Goal: Task Accomplishment & Management: Complete application form

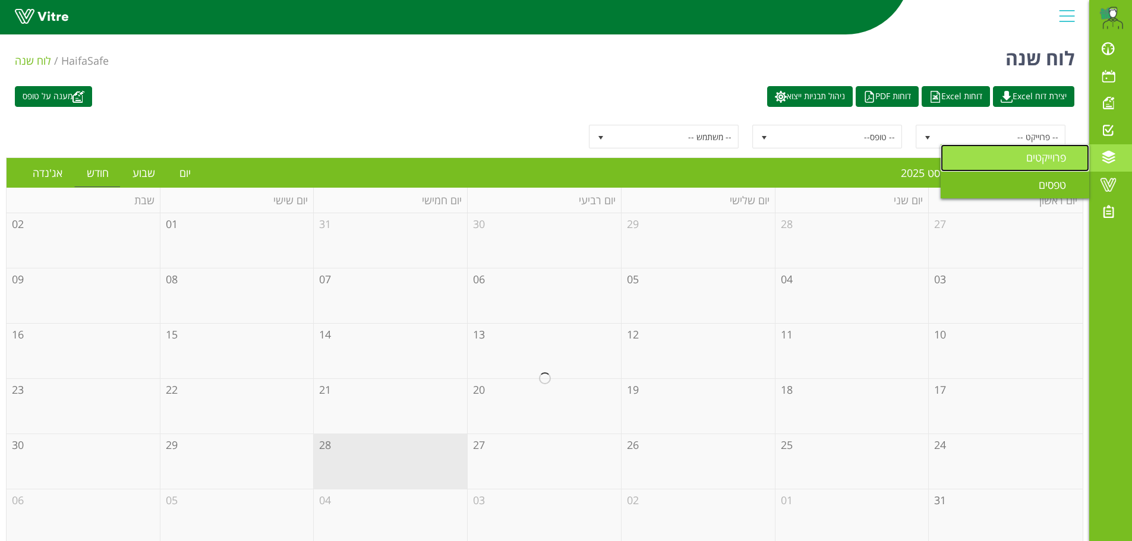
click at [1045, 157] on span "פרוייקטים" at bounding box center [1053, 157] width 54 height 14
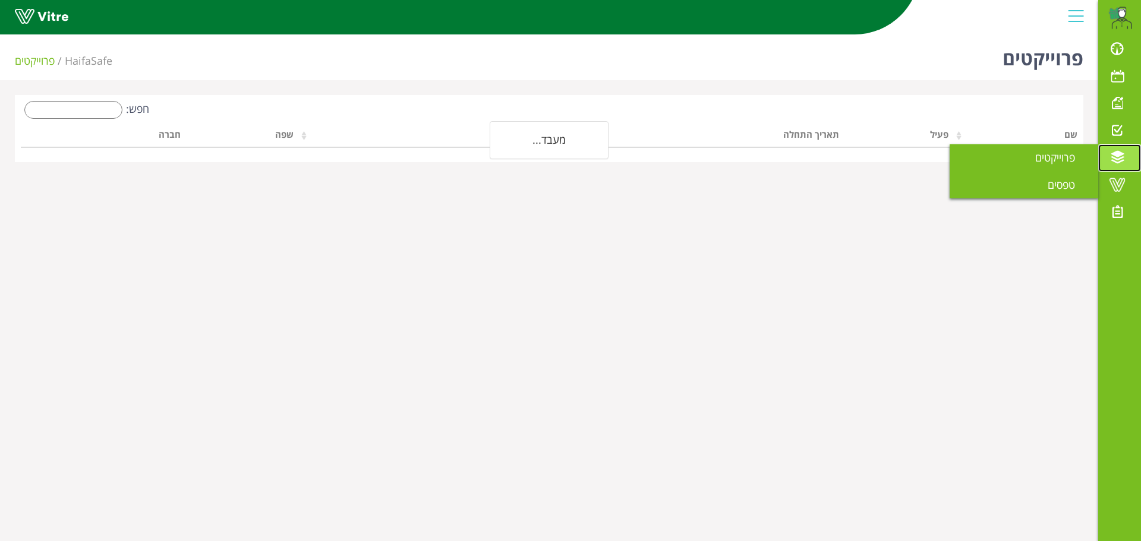
click at [1119, 152] on span at bounding box center [1117, 157] width 30 height 14
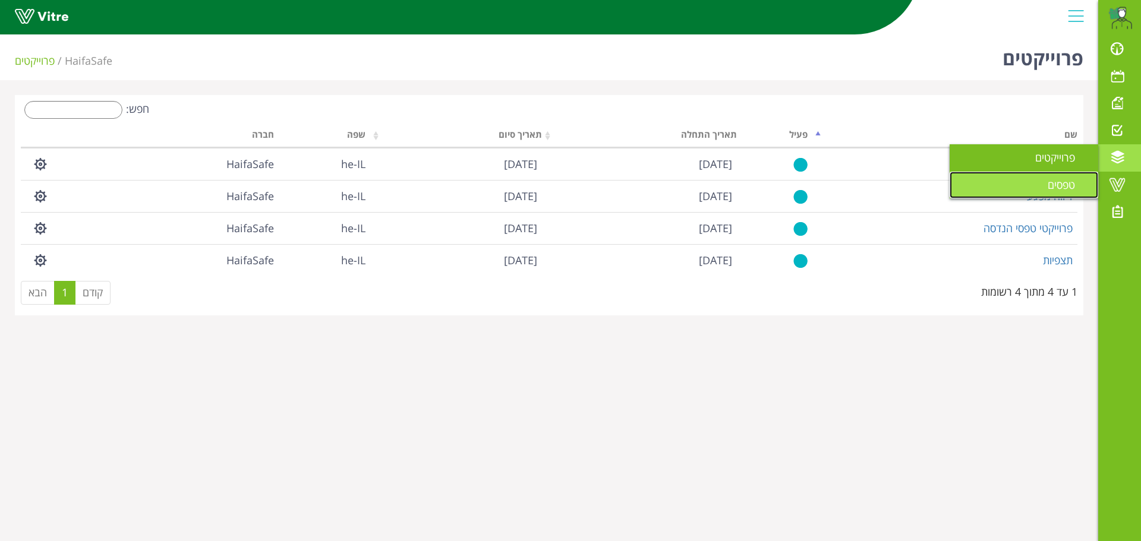
click at [1055, 184] on span "טפסים" at bounding box center [1069, 185] width 42 height 14
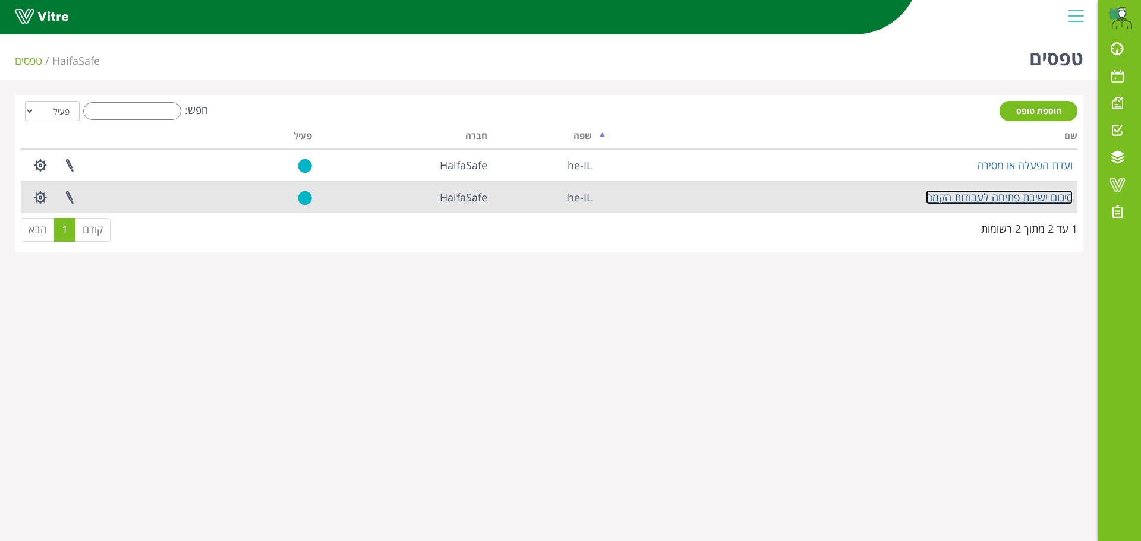
click at [974, 192] on link "סיכום ישיבת פתיחה לעבודות הקמה" at bounding box center [999, 197] width 147 height 14
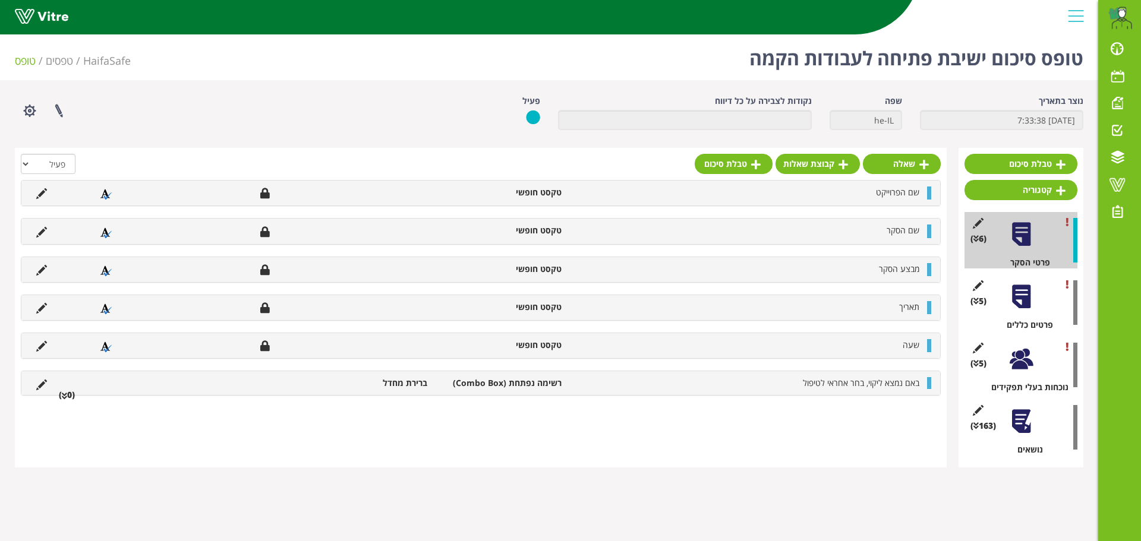
click at [835, 191] on li "שם הפרוייקט" at bounding box center [746, 193] width 358 height 12
click at [905, 194] on span "שם הפרוייקט" at bounding box center [897, 192] width 43 height 11
click at [924, 193] on li "שם הפרוייקט" at bounding box center [746, 193] width 358 height 12
click at [887, 196] on span "שם הפרוייקט" at bounding box center [897, 192] width 43 height 11
click at [532, 191] on li "טקסט חופשי" at bounding box center [500, 193] width 134 height 12
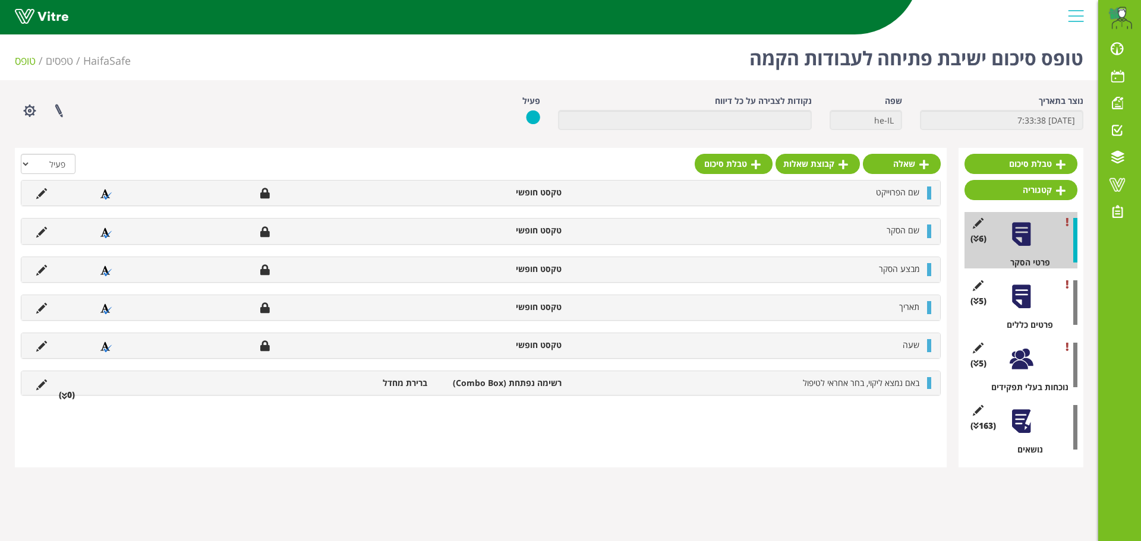
click at [828, 182] on div "שם הפרוייקט טקסט חופשי" at bounding box center [480, 193] width 919 height 25
click at [832, 190] on li "שם הפרוייקט" at bounding box center [746, 193] width 358 height 12
click at [1006, 303] on div "(5 ) פרטים כללים" at bounding box center [1020, 303] width 113 height 56
click at [1018, 291] on div at bounding box center [1021, 296] width 27 height 27
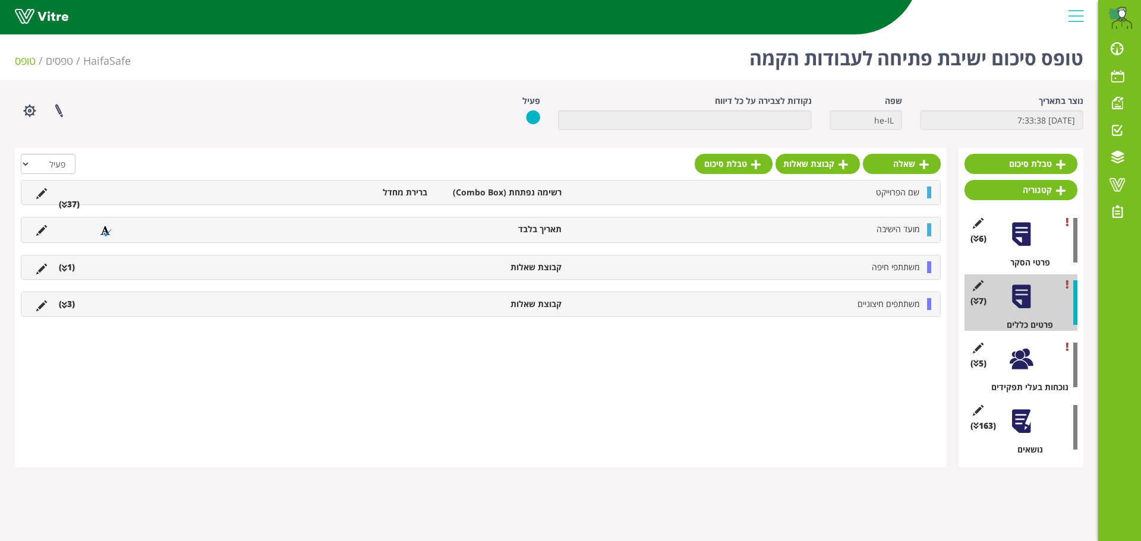
click at [813, 195] on li "שם הפרוייקט" at bounding box center [746, 193] width 358 height 12
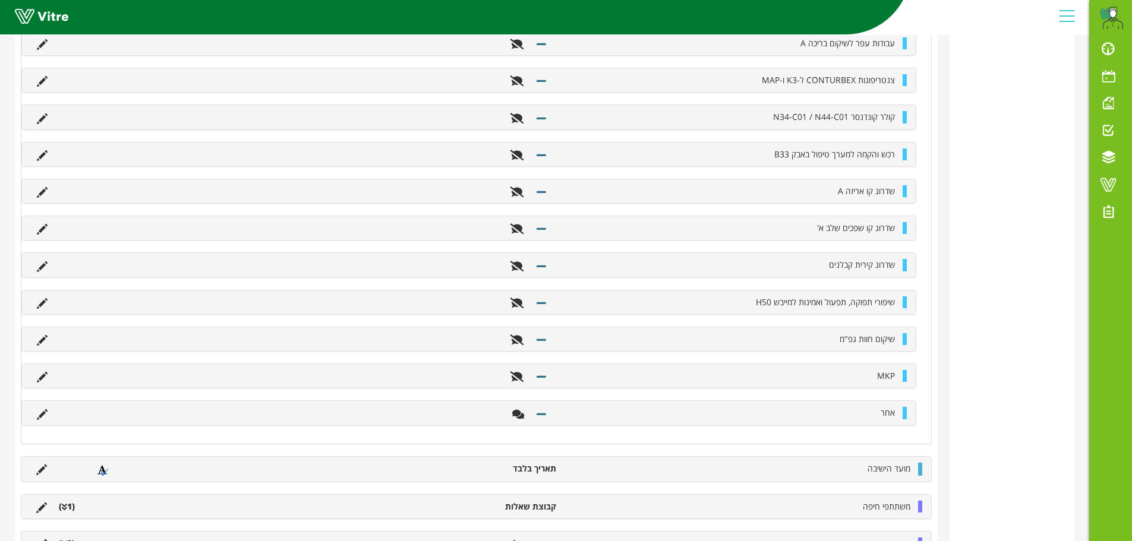
scroll to position [1460, 0]
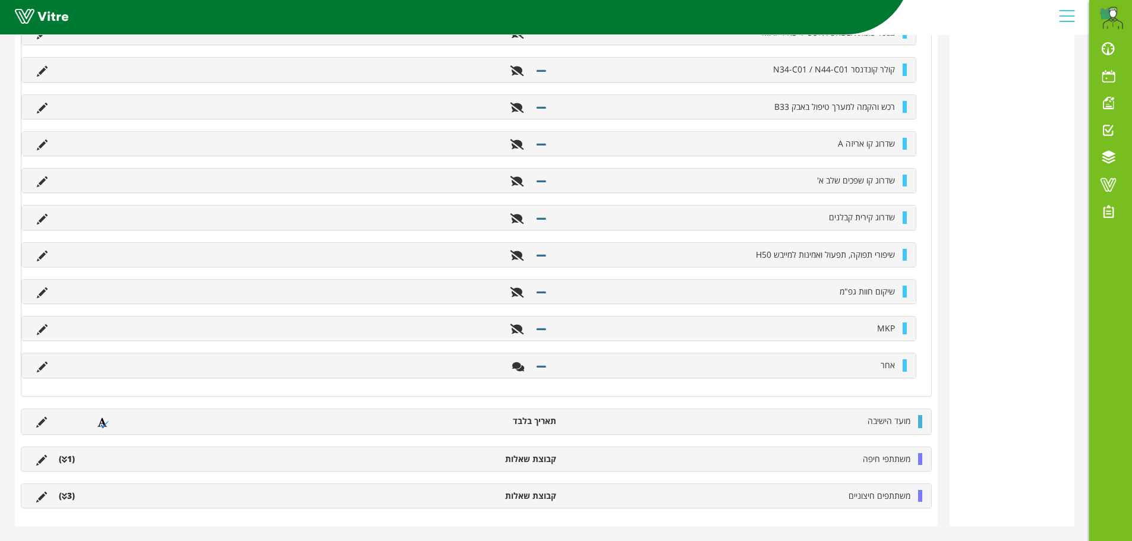
click at [846, 328] on li "MKP" at bounding box center [727, 329] width 348 height 12
click at [43, 329] on icon at bounding box center [42, 329] width 11 height 11
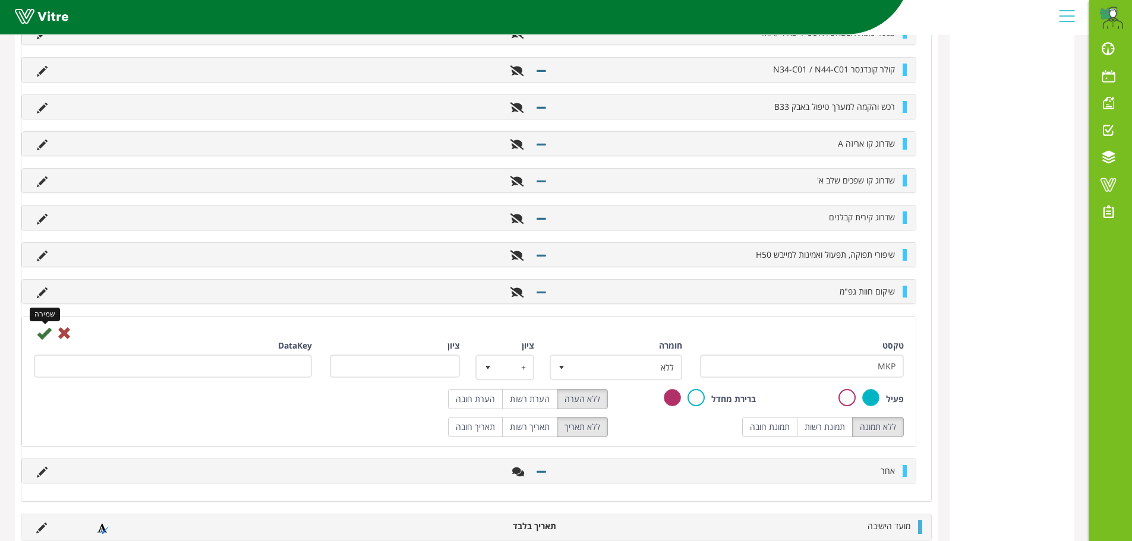
click at [40, 333] on icon at bounding box center [44, 333] width 14 height 14
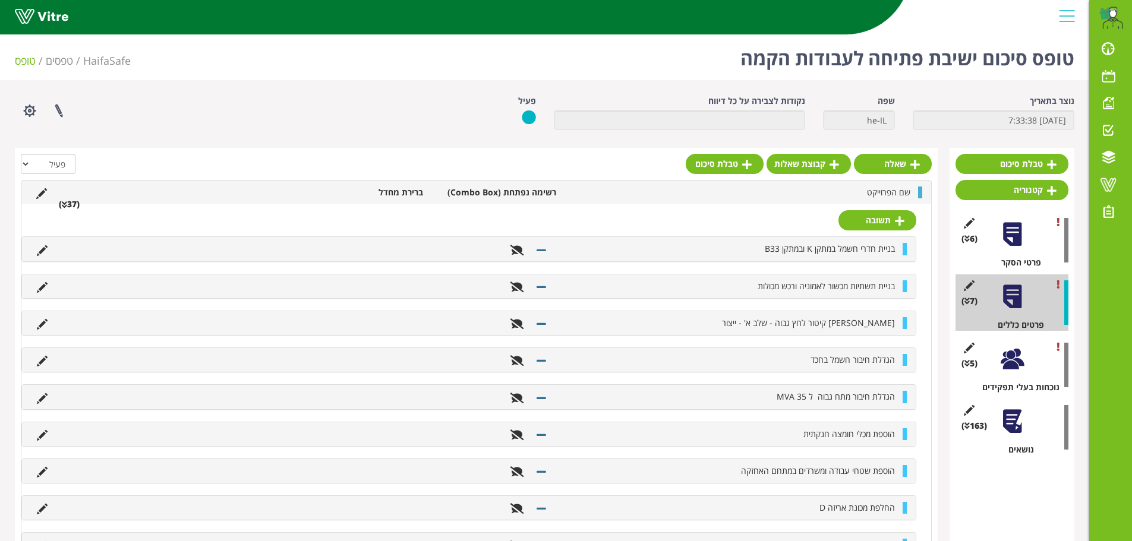
scroll to position [297, 0]
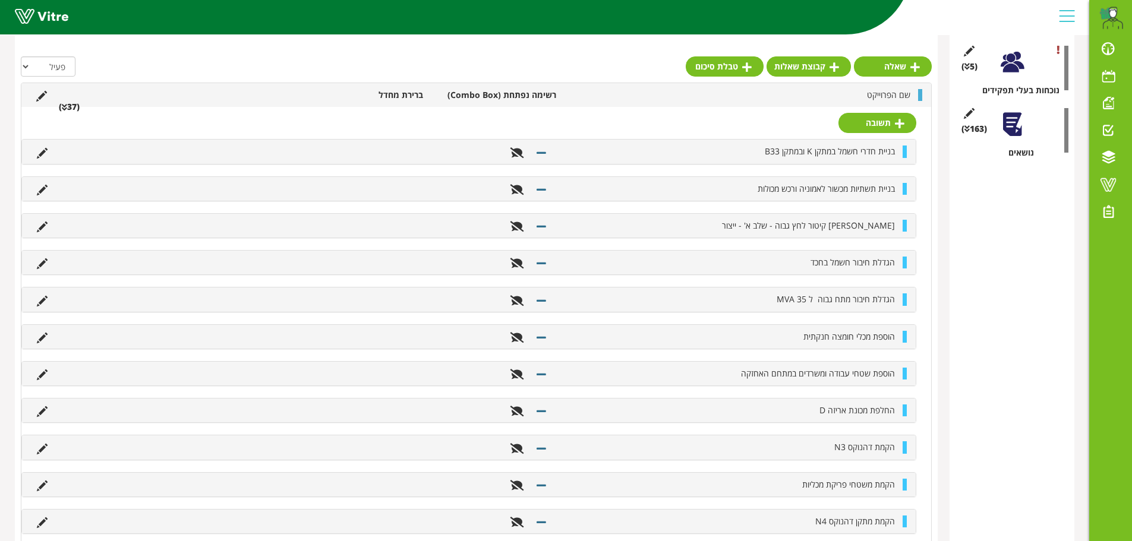
click at [642, 96] on li "שם הפרוייקט" at bounding box center [739, 95] width 354 height 12
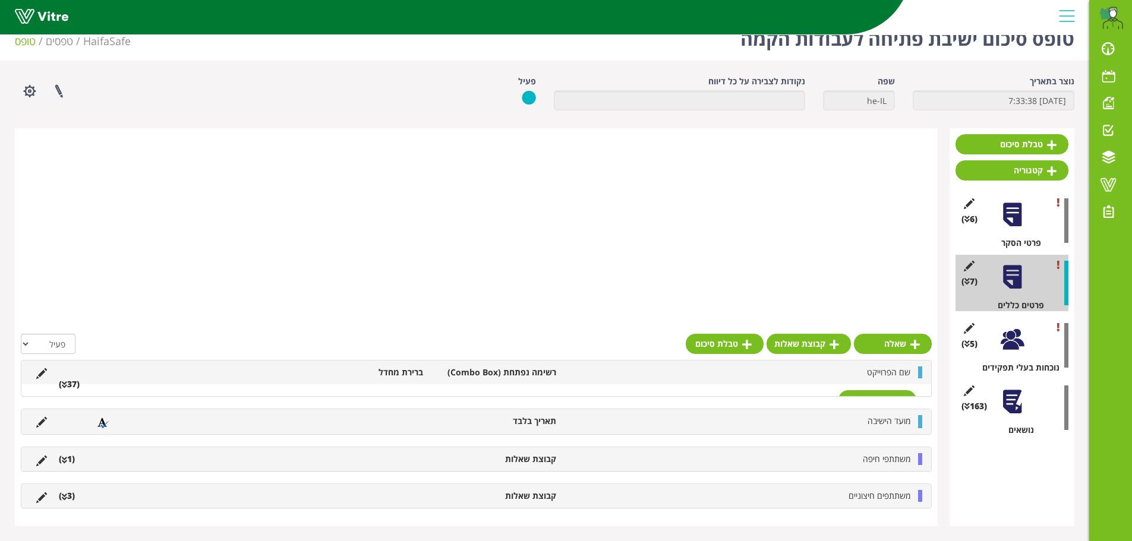
scroll to position [0, 0]
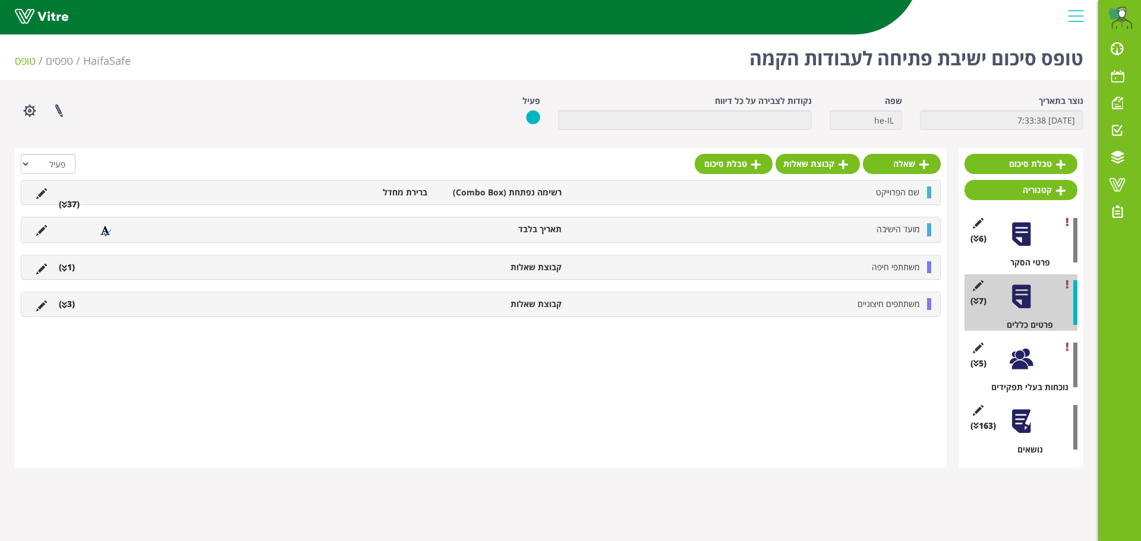
click at [869, 193] on li "שם הפרוייקט" at bounding box center [746, 193] width 358 height 12
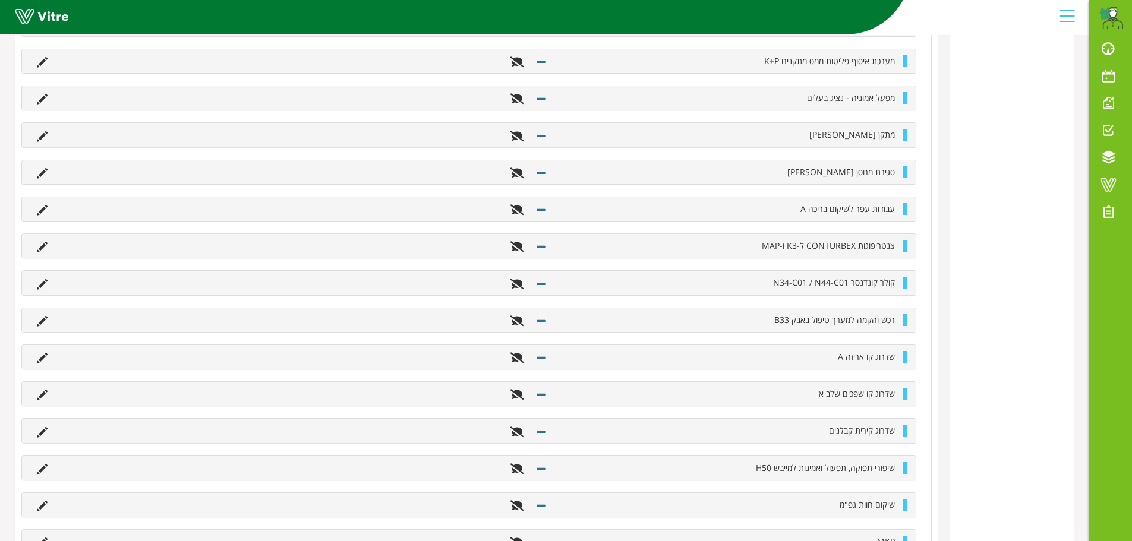
scroll to position [1367, 0]
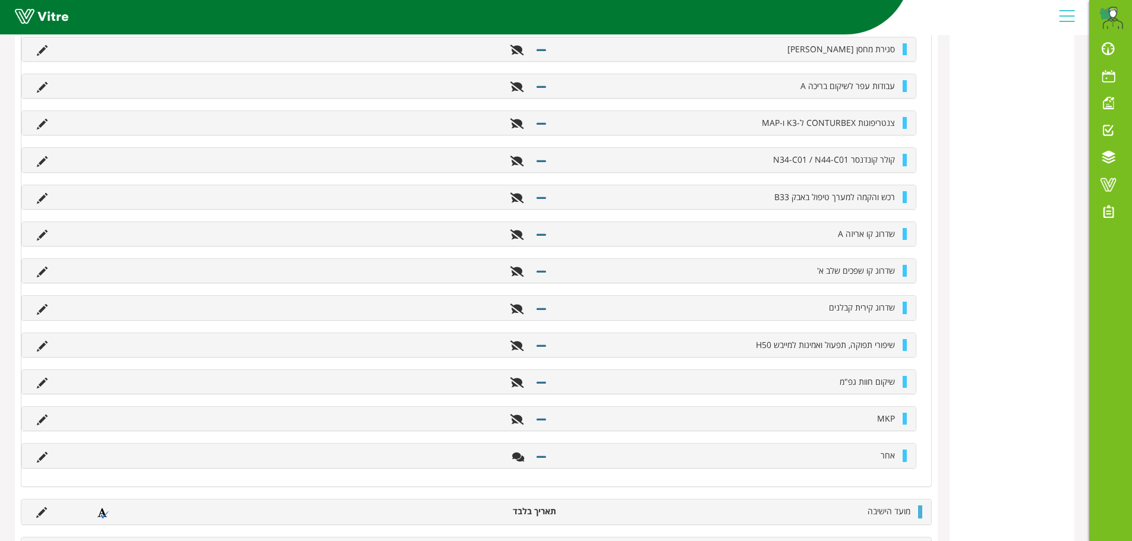
click at [873, 422] on li "MKP" at bounding box center [727, 419] width 348 height 12
click at [898, 417] on li "MKP" at bounding box center [727, 419] width 348 height 12
click at [860, 421] on li "MKP" at bounding box center [727, 419] width 348 height 12
click at [859, 421] on li "MKP" at bounding box center [727, 419] width 348 height 12
click at [316, 422] on ul "MKP" at bounding box center [466, 419] width 870 height 12
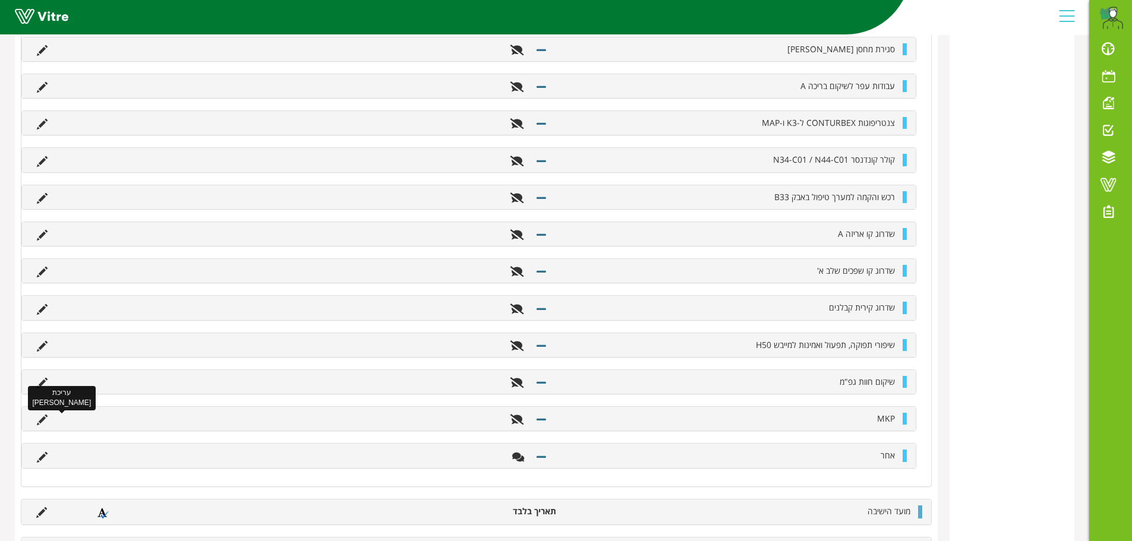
click at [44, 420] on icon at bounding box center [42, 420] width 11 height 11
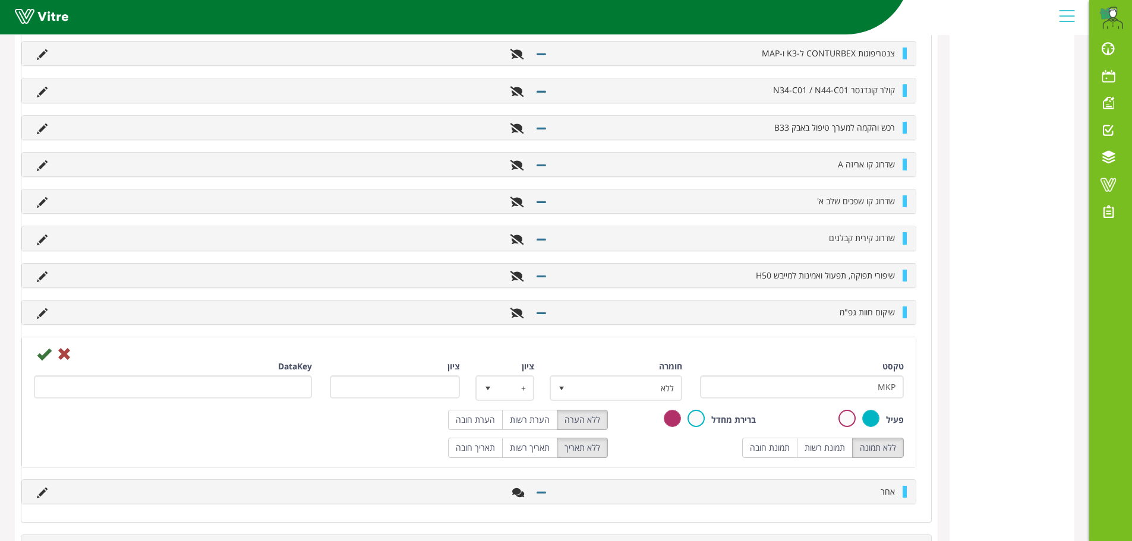
scroll to position [1545, 0]
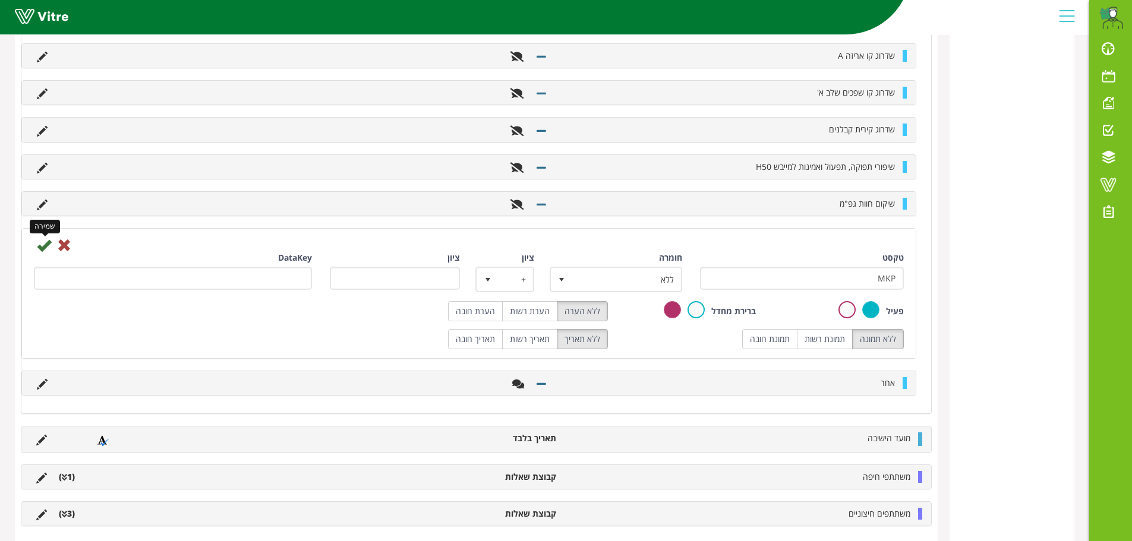
click at [44, 248] on icon at bounding box center [44, 245] width 14 height 14
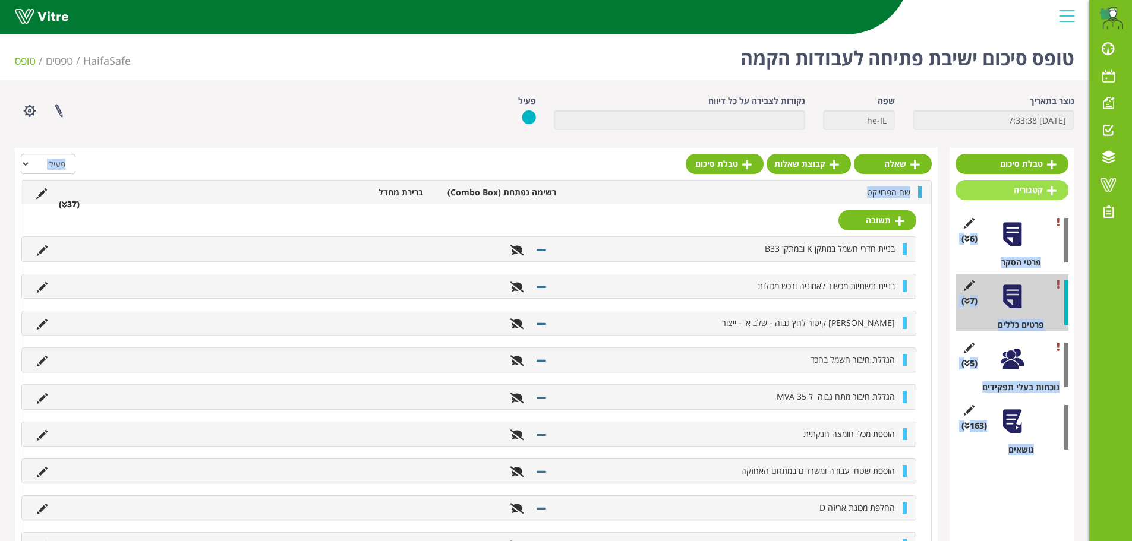
drag, startPoint x: 635, startPoint y: 194, endPoint x: 993, endPoint y: 197, distance: 357.7
click at [985, 294] on div "(7 ) פרטים כללים" at bounding box center [1011, 303] width 113 height 56
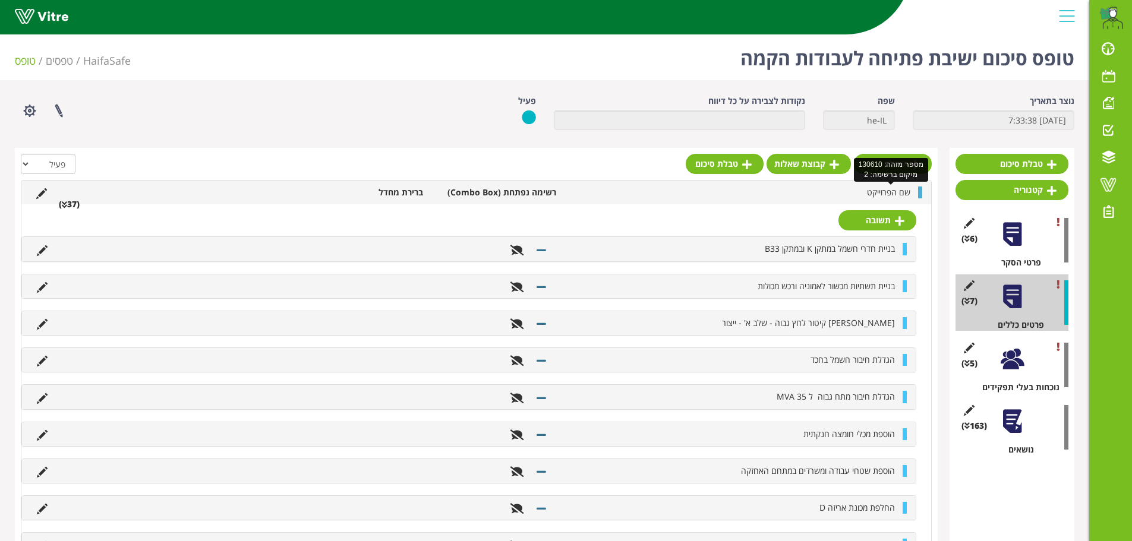
click at [877, 188] on span "שם הפרוייקט" at bounding box center [888, 192] width 43 height 11
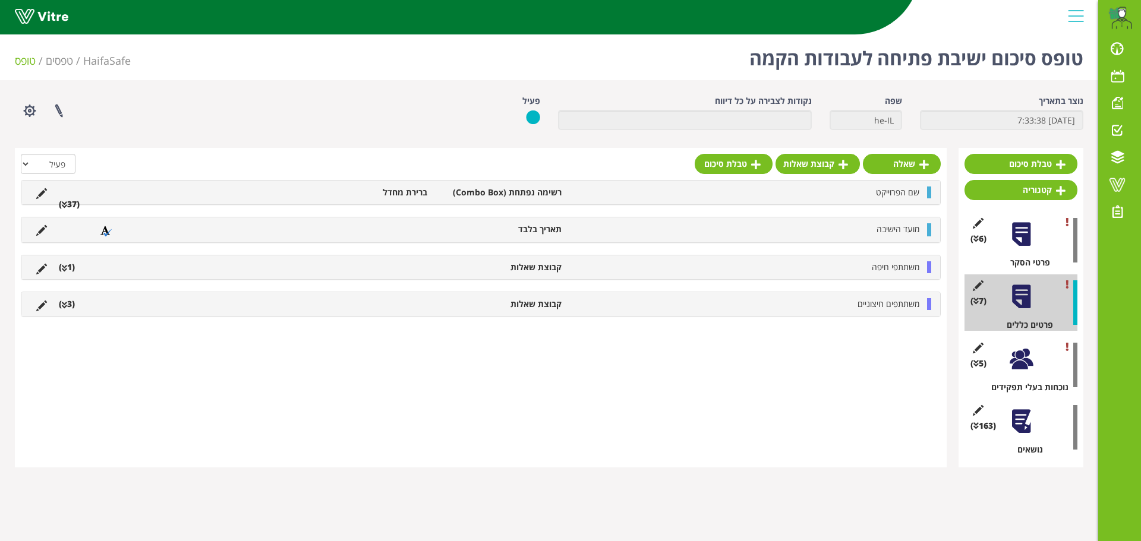
click at [66, 203] on icon at bounding box center [64, 205] width 5 height 8
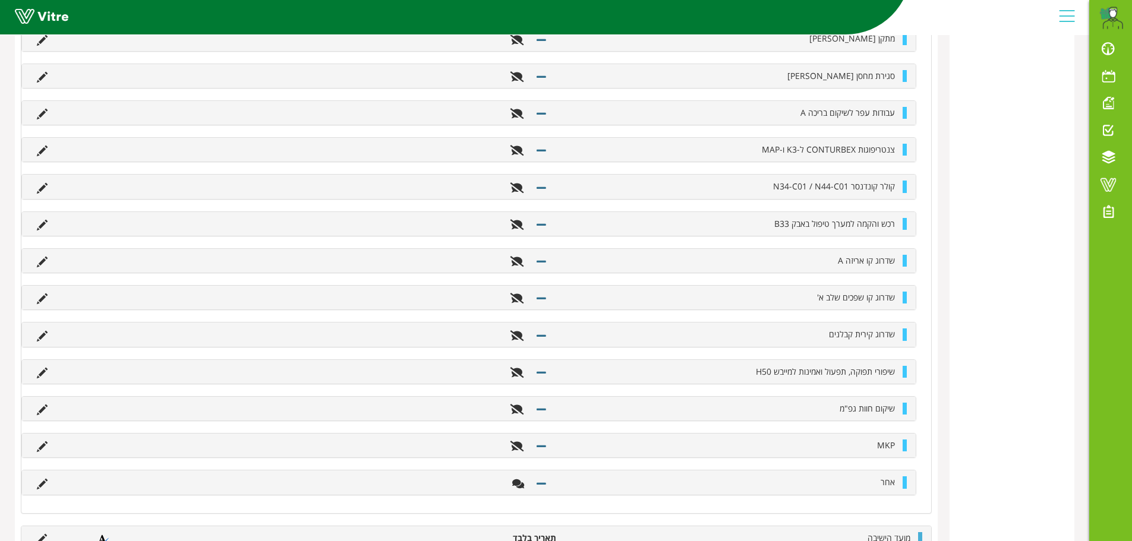
scroll to position [1455, 0]
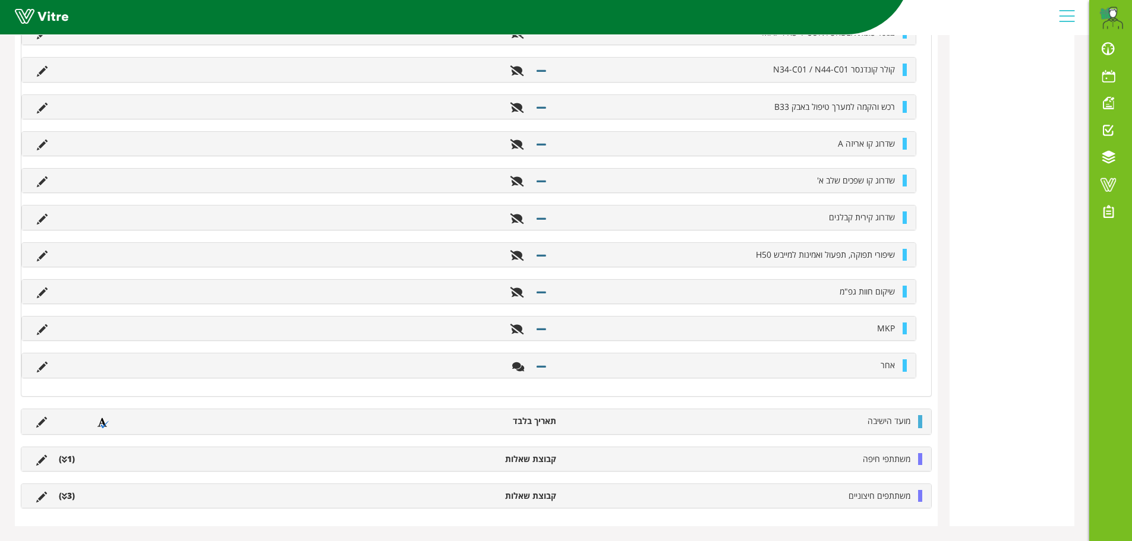
click at [626, 317] on div "MKP" at bounding box center [469, 329] width 894 height 24
click at [46, 330] on icon at bounding box center [42, 329] width 11 height 11
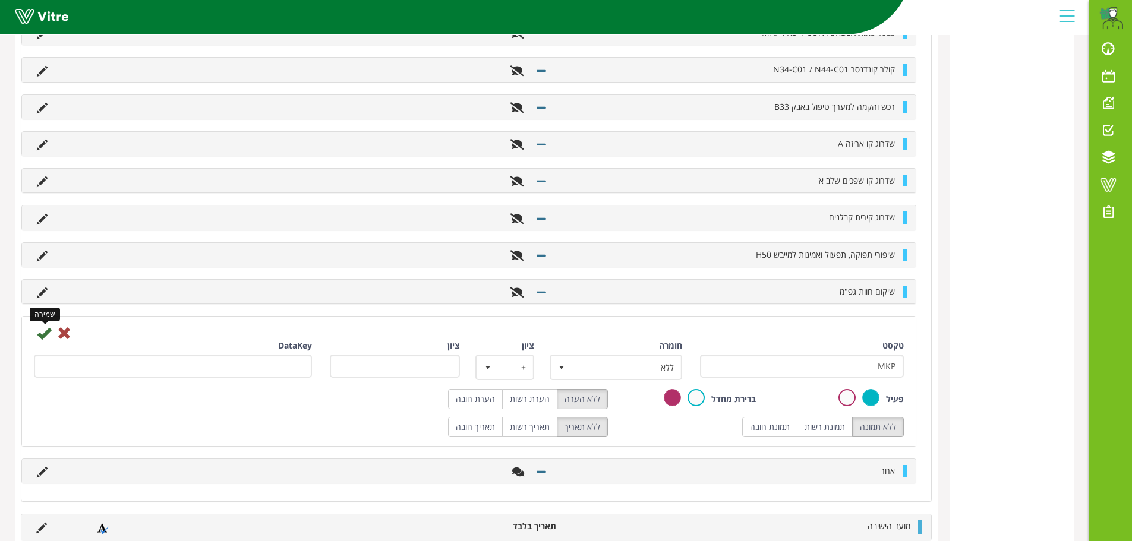
click at [35, 335] on div "שמירה" at bounding box center [469, 333] width 888 height 14
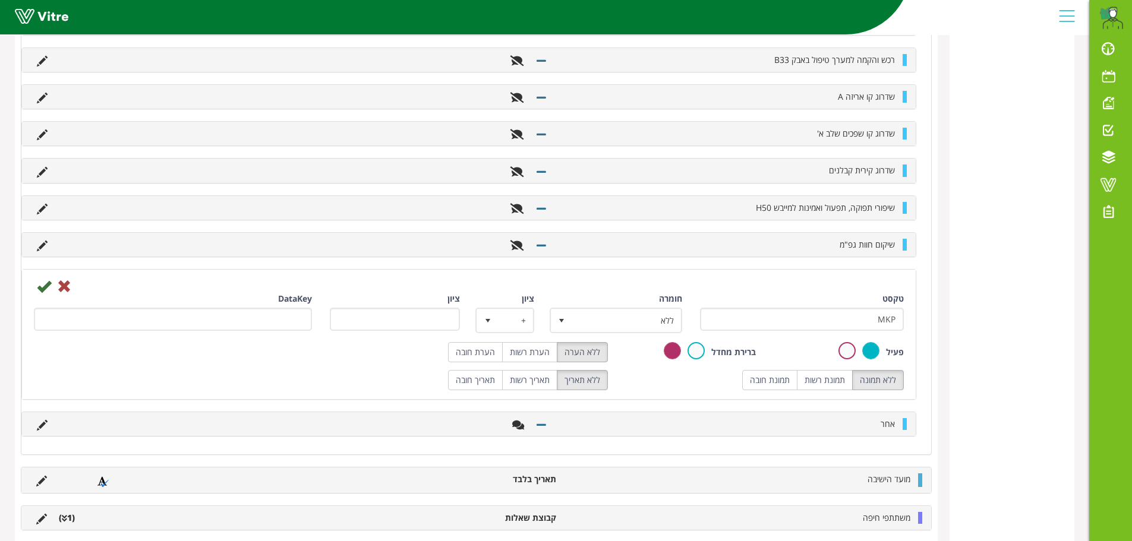
scroll to position [1561, 0]
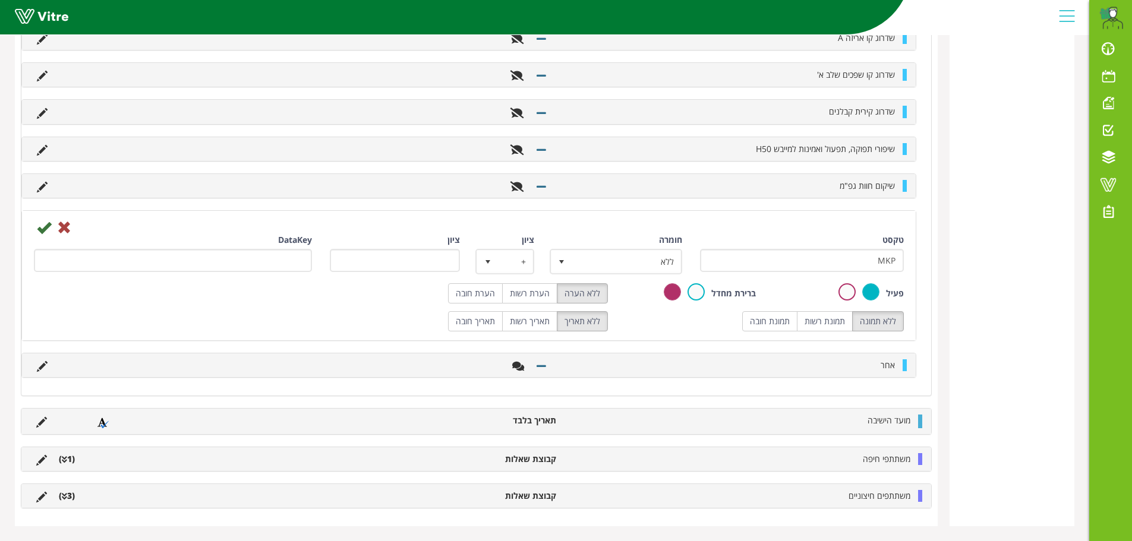
click at [701, 417] on li "מועד הישיבה" at bounding box center [739, 421] width 354 height 12
click at [845, 431] on div "מועד הישיבה תאריך בלבד" at bounding box center [476, 421] width 910 height 25
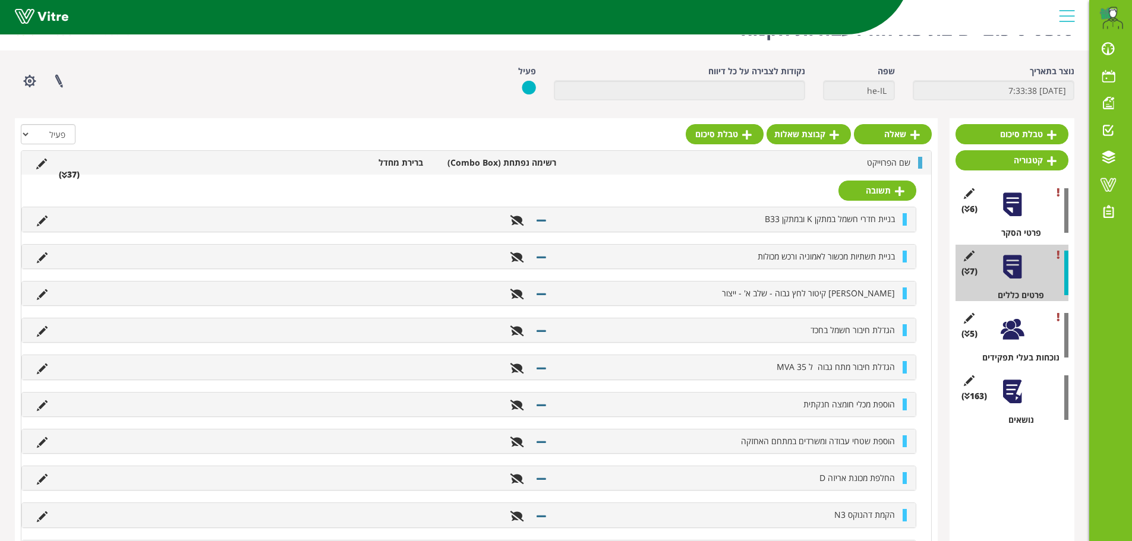
scroll to position [0, 0]
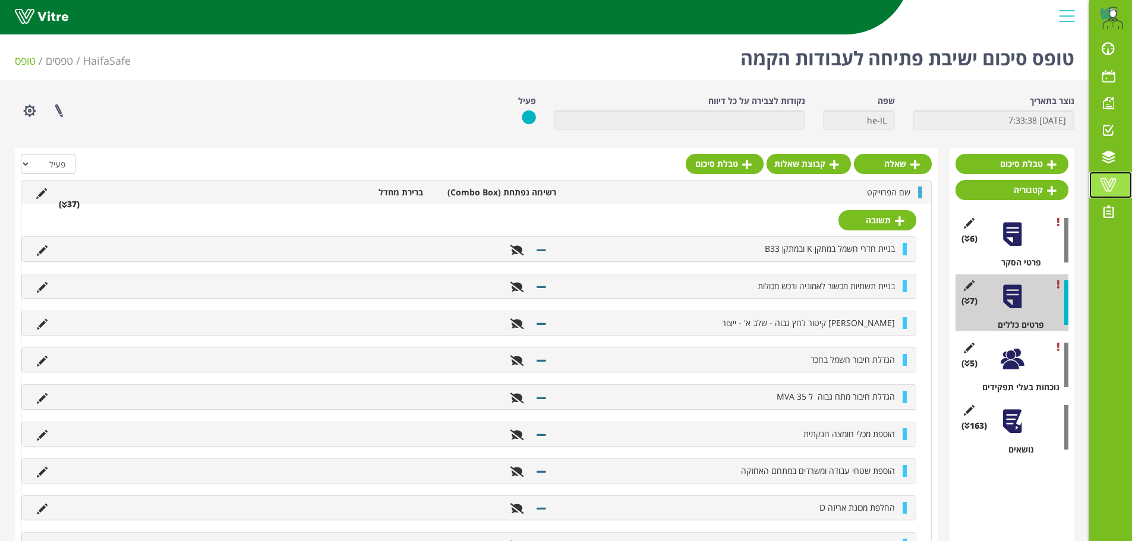
click at [1112, 184] on span at bounding box center [1108, 185] width 30 height 14
